Goal: Task Accomplishment & Management: Use online tool/utility

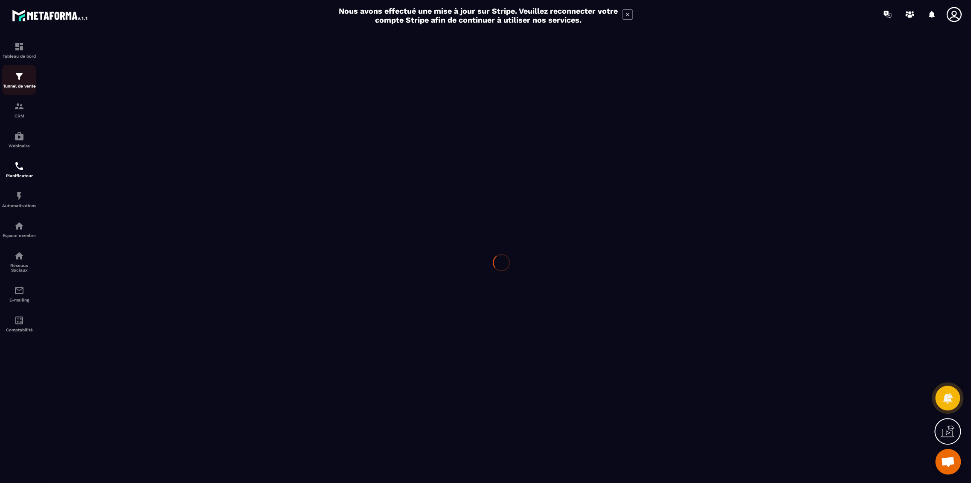
click at [18, 81] on img at bounding box center [19, 76] width 10 height 10
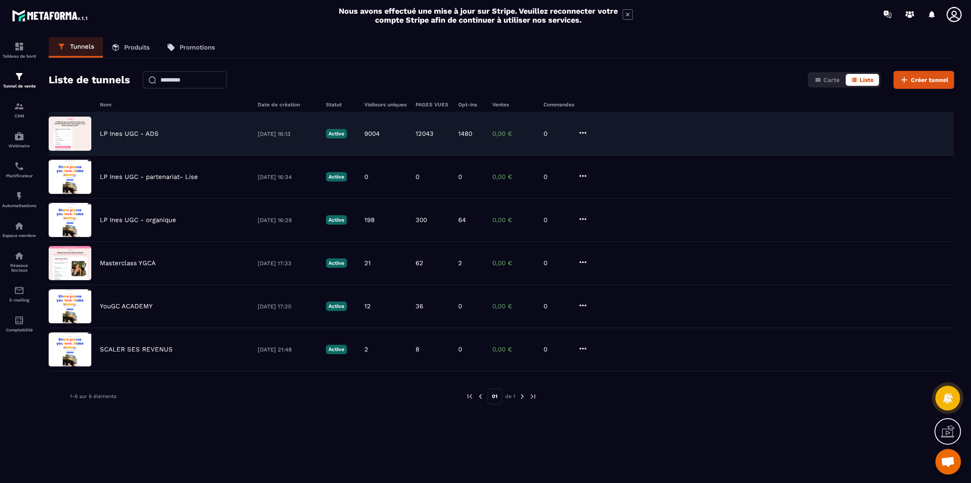
click at [130, 134] on p "LP Ines UGC - ADS" at bounding box center [129, 134] width 59 height 8
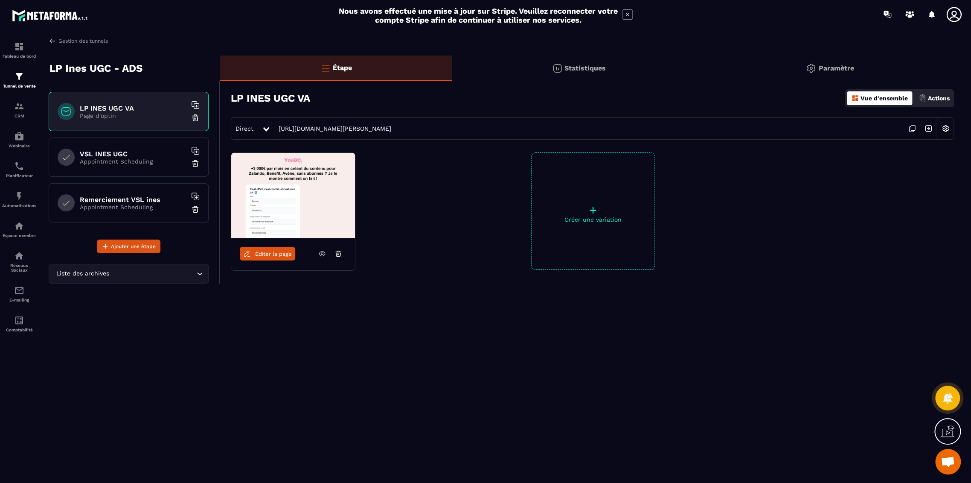
click at [119, 151] on h6 "VSL INES UGC" at bounding box center [133, 154] width 107 height 8
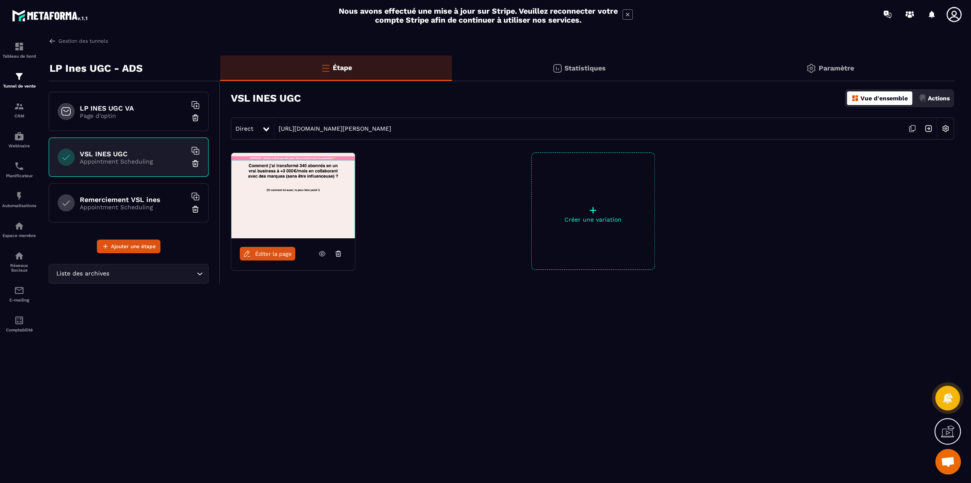
click at [279, 251] on span "Éditer la page" at bounding box center [273, 253] width 37 height 6
